Goal: Information Seeking & Learning: Get advice/opinions

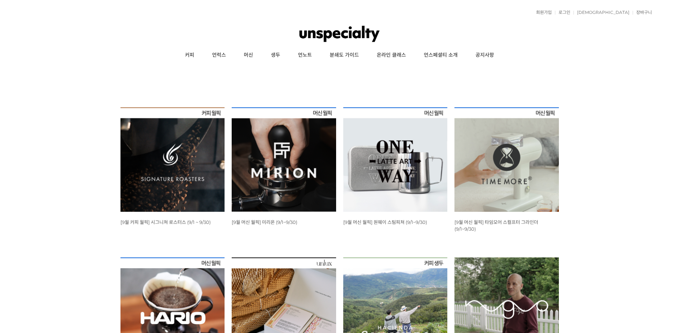
click at [626, 74] on div "뒤로가기 1 2 3 4 5 WISH ADD OPTION 상품명 : [9월 커피 월픽] 시그니쳐 로스터스 (9/1 ~ 9/30) 판매가 : 12…" at bounding box center [339, 236] width 679 height 343
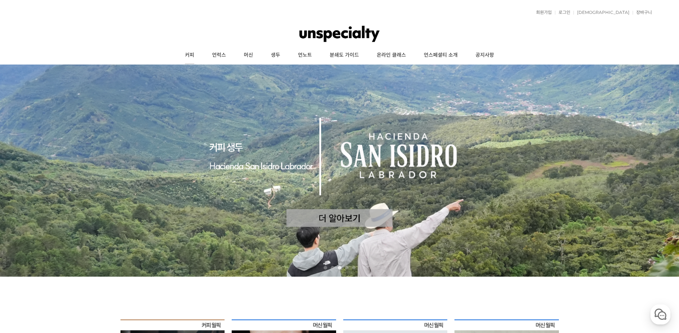
click at [192, 55] on link "커피" at bounding box center [189, 55] width 27 height 18
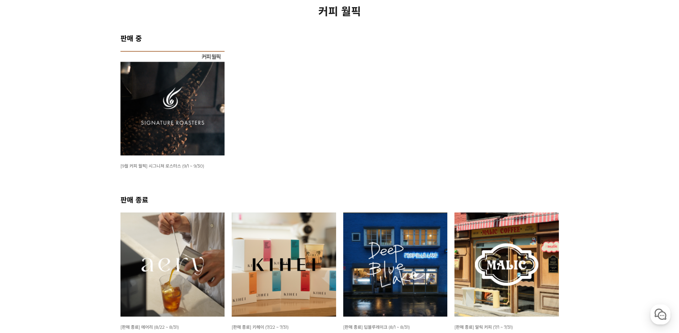
scroll to position [108, 0]
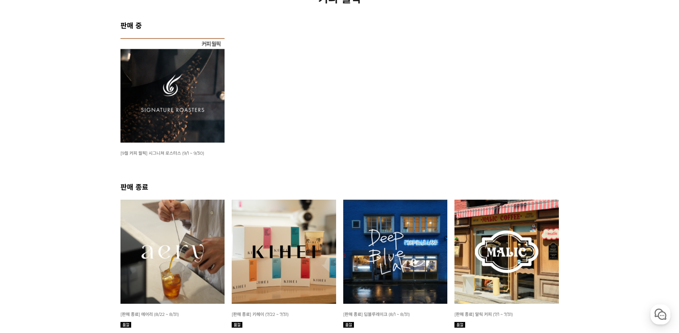
click at [169, 105] on img at bounding box center [173, 90] width 105 height 105
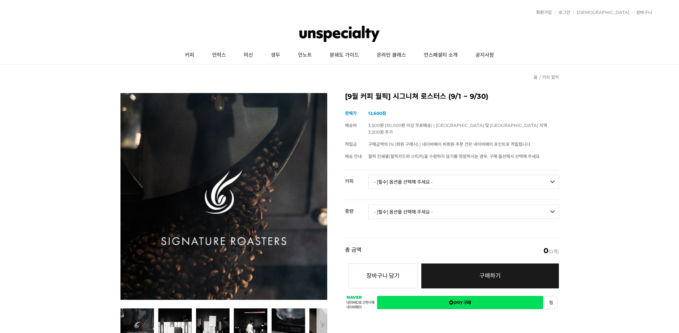
click at [459, 175] on select "- [필수] 옵션을 선택해 주세요 - ------------------- 언스페셜티 분쇄도 가이드 종이(주문 1건당 최대 1개 제공) 월픽 인…" at bounding box center [463, 182] width 191 height 14
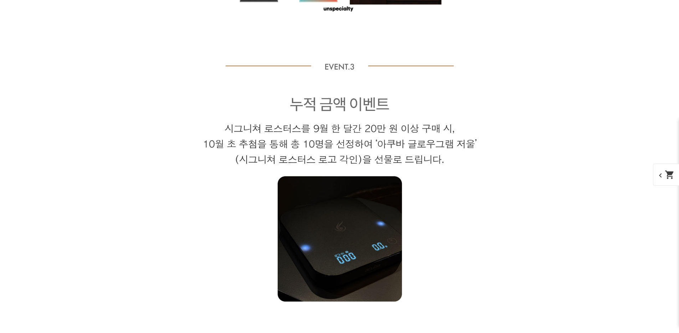
scroll to position [3497, 0]
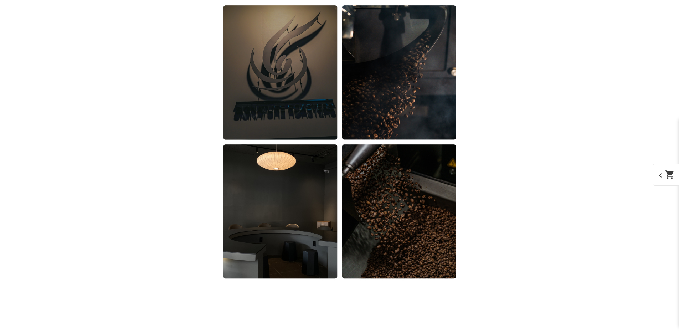
scroll to position [6442, 0]
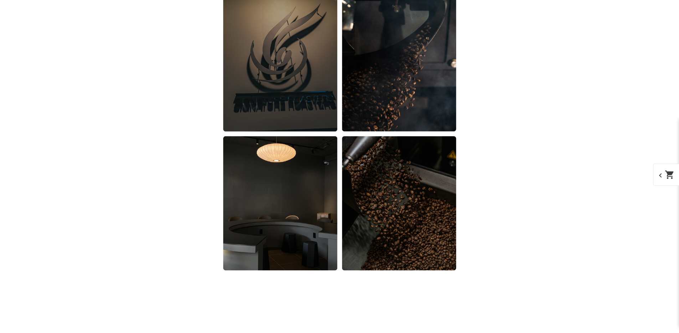
click at [671, 174] on mat-icon "shopping_cart" at bounding box center [670, 175] width 10 height 10
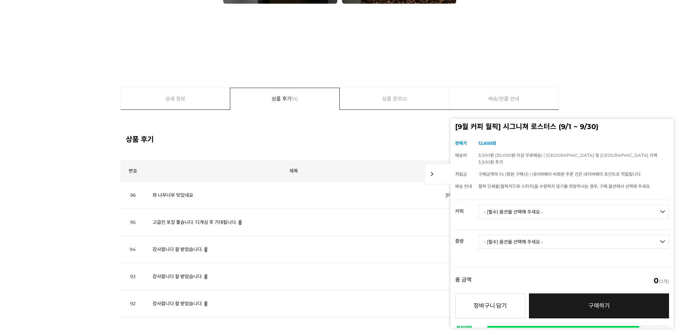
scroll to position [6704, 0]
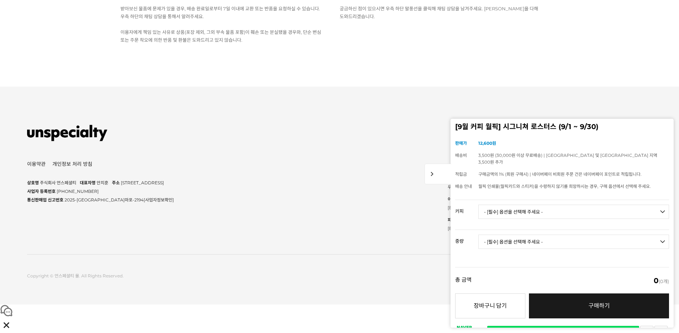
scroll to position [7718, 0]
click at [435, 180] on span "chevron_right" at bounding box center [438, 174] width 27 height 21
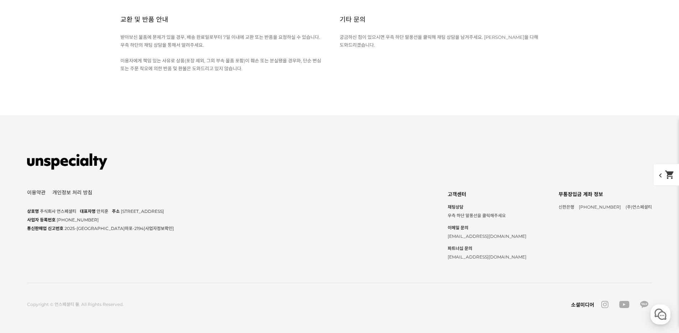
scroll to position [6163, 0]
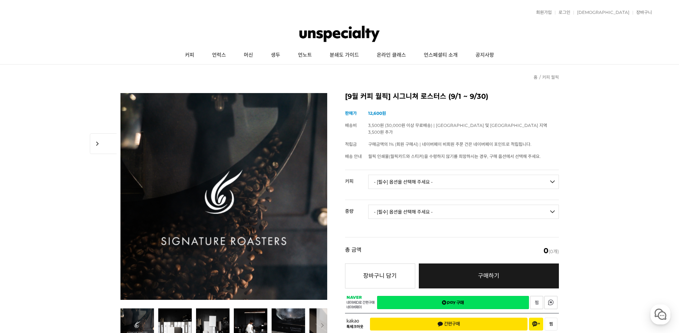
click at [75, 54] on ul "커피 언럭스 머신 생두 언노트 분쇄도 가이드 온라인 클래스 언스페셜티 소개 공지사항" at bounding box center [339, 55] width 625 height 18
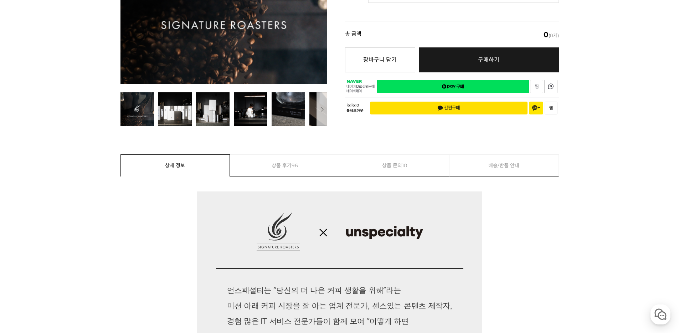
scroll to position [223, 0]
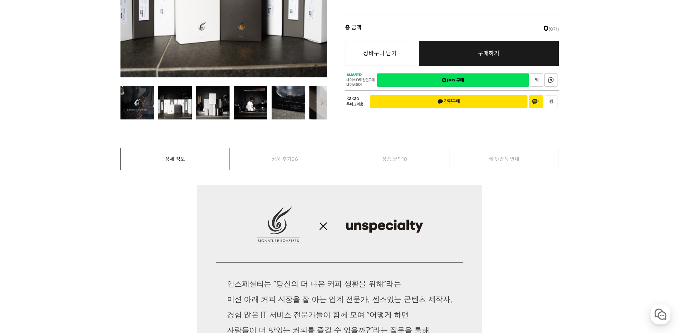
click at [185, 105] on img at bounding box center [175, 103] width 34 height 34
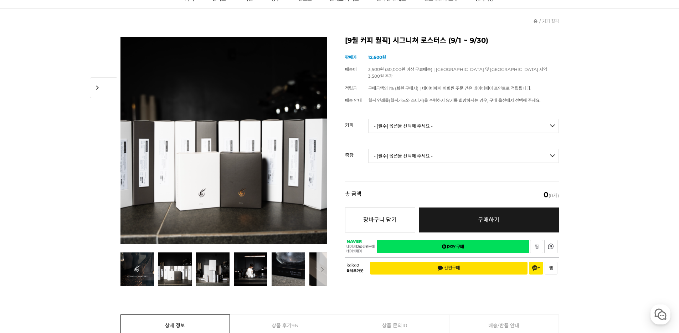
scroll to position [57, 0]
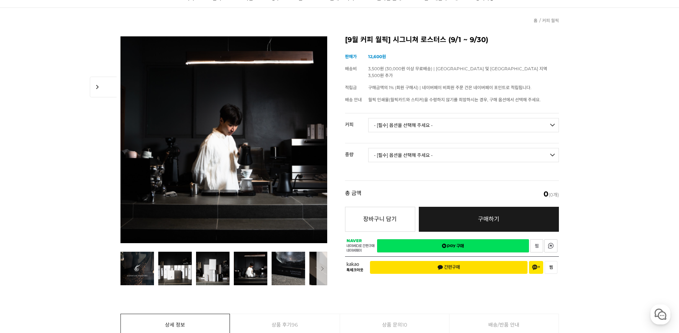
click at [234, 140] on img at bounding box center [224, 139] width 207 height 207
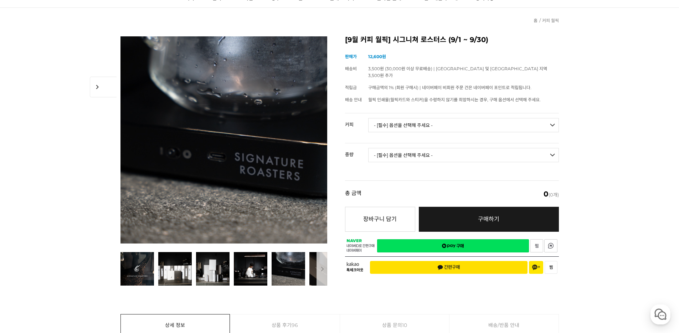
click at [321, 276] on button "다음" at bounding box center [322, 269] width 11 height 34
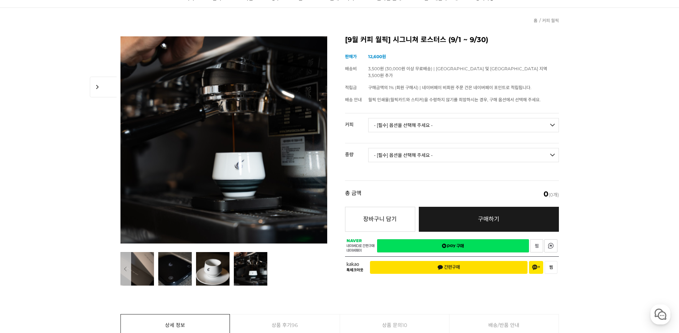
click at [253, 268] on img at bounding box center [251, 269] width 34 height 34
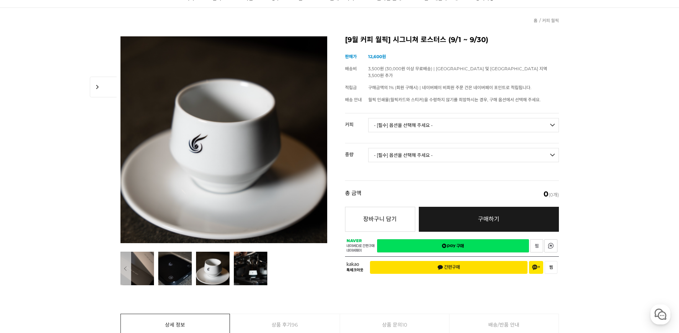
click at [216, 269] on img at bounding box center [213, 269] width 34 height 34
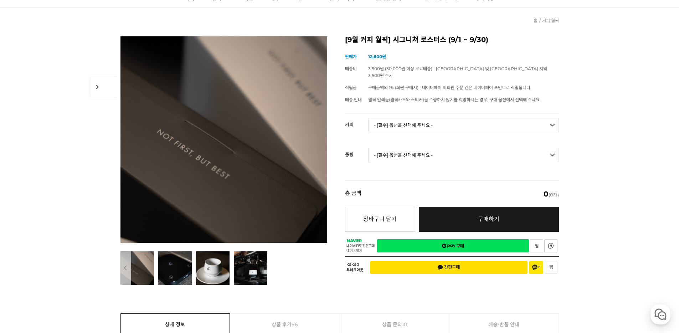
click at [122, 277] on button "이전" at bounding box center [126, 268] width 11 height 34
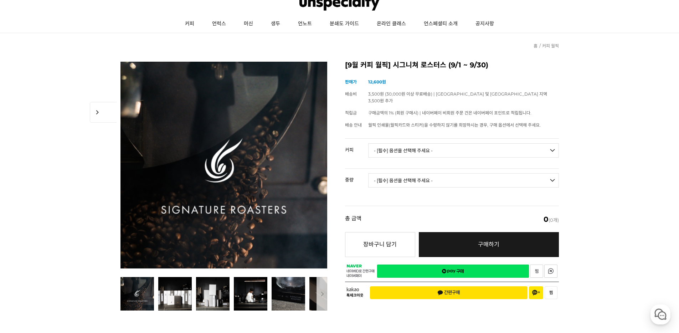
scroll to position [0, 0]
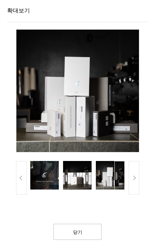
click at [132, 173] on button "다음" at bounding box center [134, 178] width 11 height 34
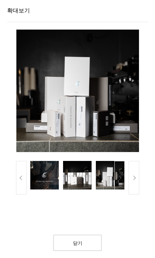
click at [132, 173] on button "다음" at bounding box center [134, 178] width 11 height 34
click at [136, 173] on button "다음" at bounding box center [134, 178] width 11 height 34
click at [102, 179] on img at bounding box center [110, 175] width 29 height 29
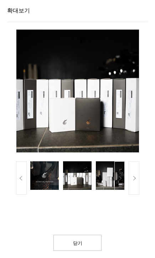
click at [80, 177] on img at bounding box center [77, 175] width 29 height 29
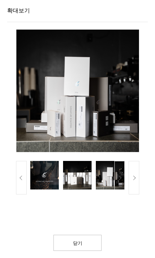
click at [132, 175] on icon "button" at bounding box center [133, 177] width 5 height 5
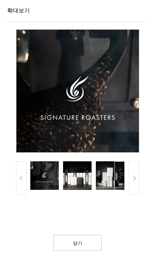
click at [24, 185] on button "이전" at bounding box center [21, 178] width 11 height 34
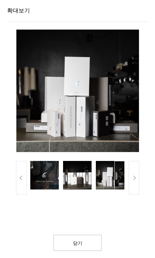
click at [132, 169] on button "다음" at bounding box center [134, 178] width 11 height 34
click at [90, 238] on link "닫기" at bounding box center [78, 243] width 48 height 16
